Goal: Information Seeking & Learning: Learn about a topic

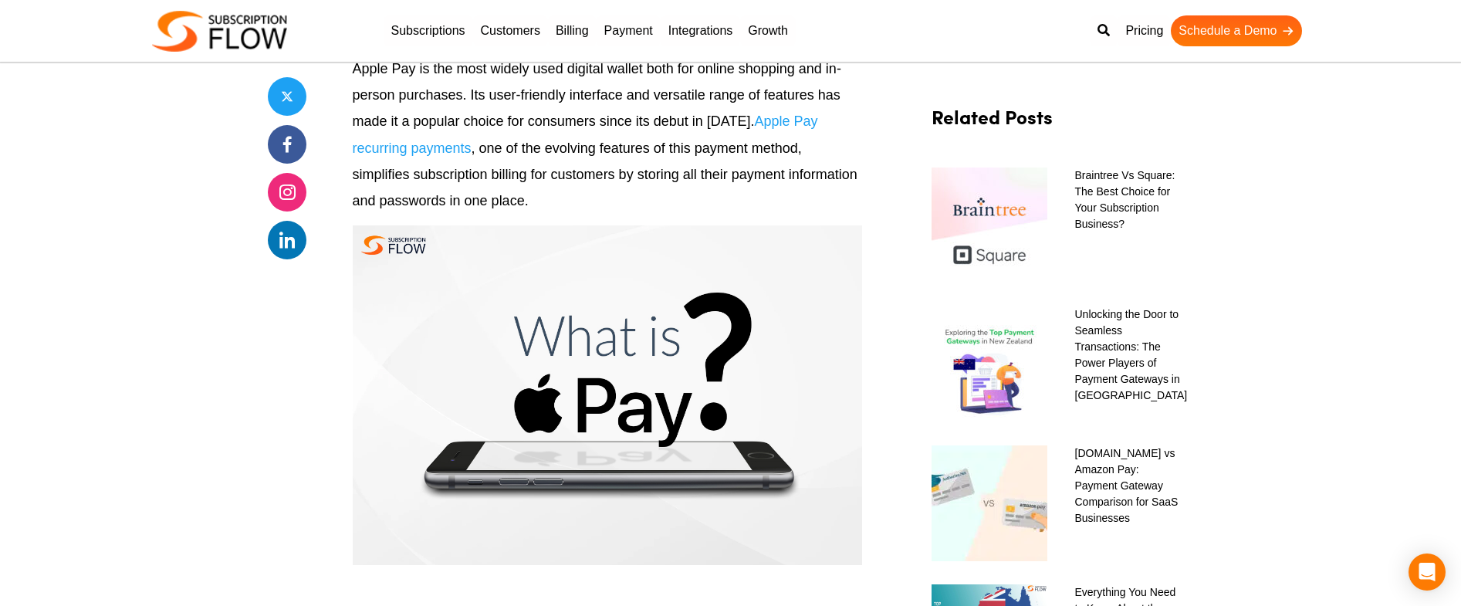
scroll to position [590, 0]
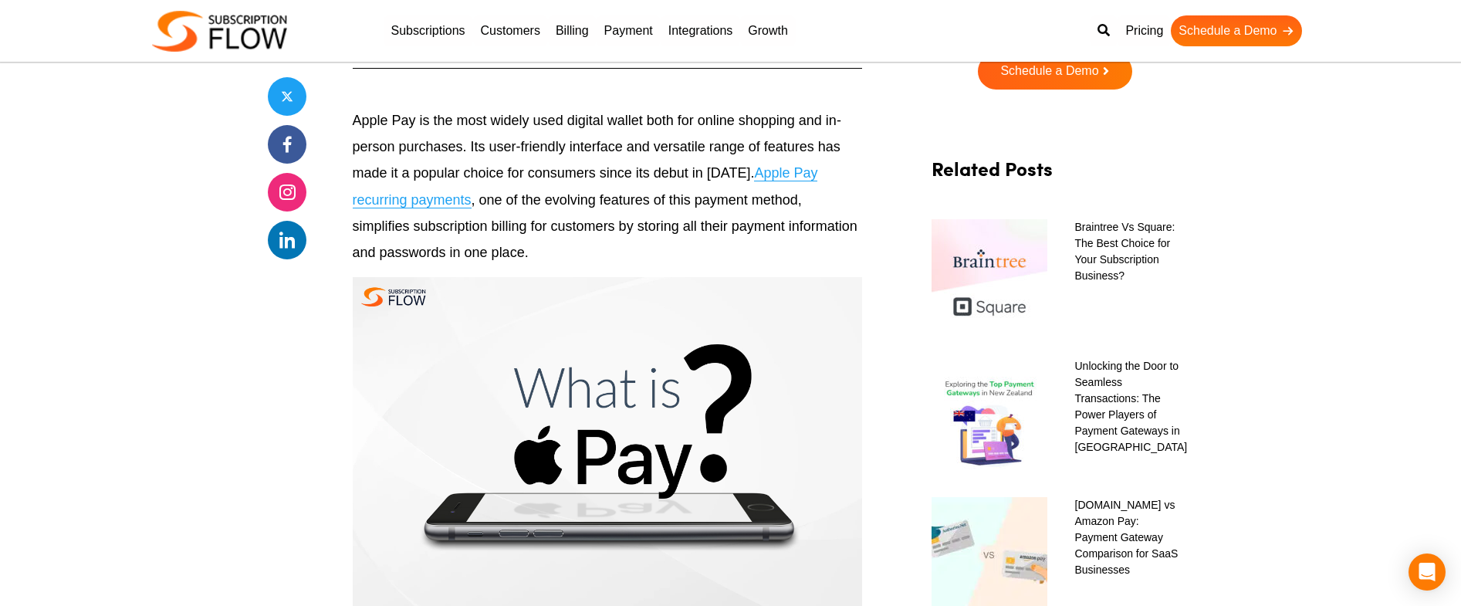
click at [795, 167] on link "Apple Pay recurring payments" at bounding box center [585, 186] width 465 height 42
